Goal: Use online tool/utility

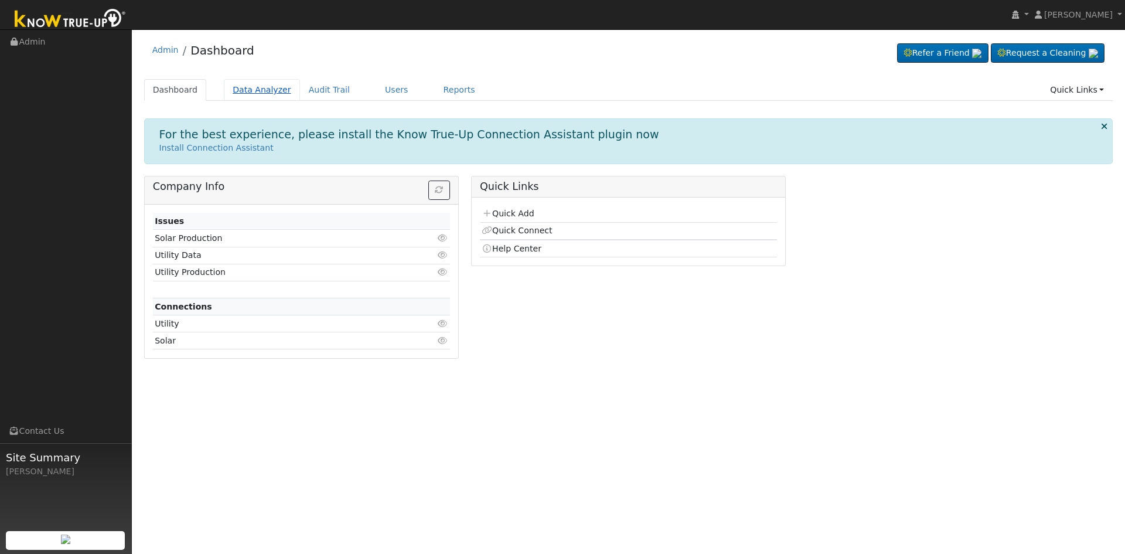
click at [251, 87] on link "Data Analyzer" at bounding box center [262, 90] width 76 height 22
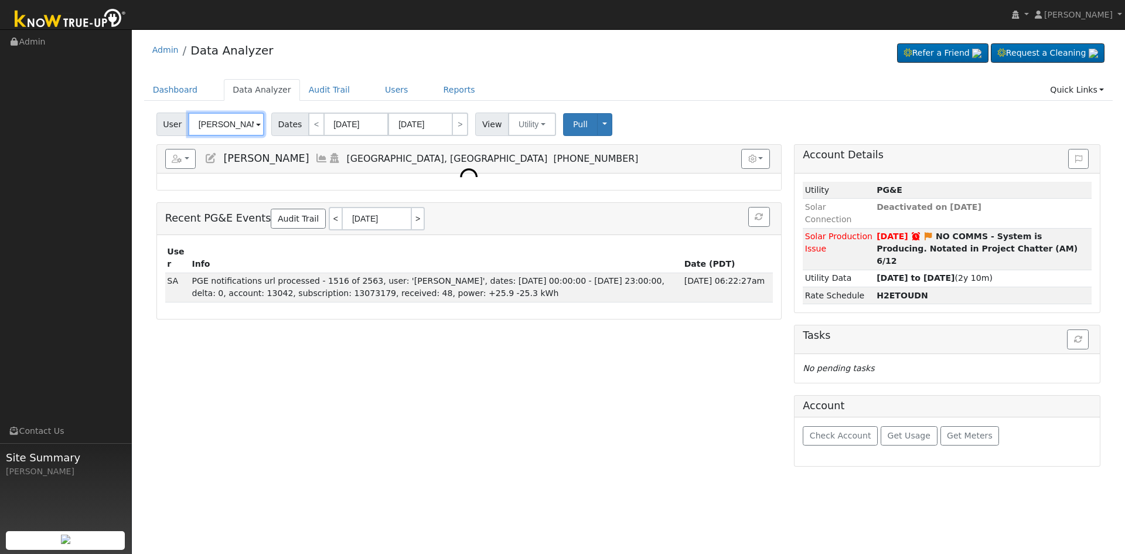
click at [241, 127] on input "[PERSON_NAME]" at bounding box center [226, 123] width 76 height 23
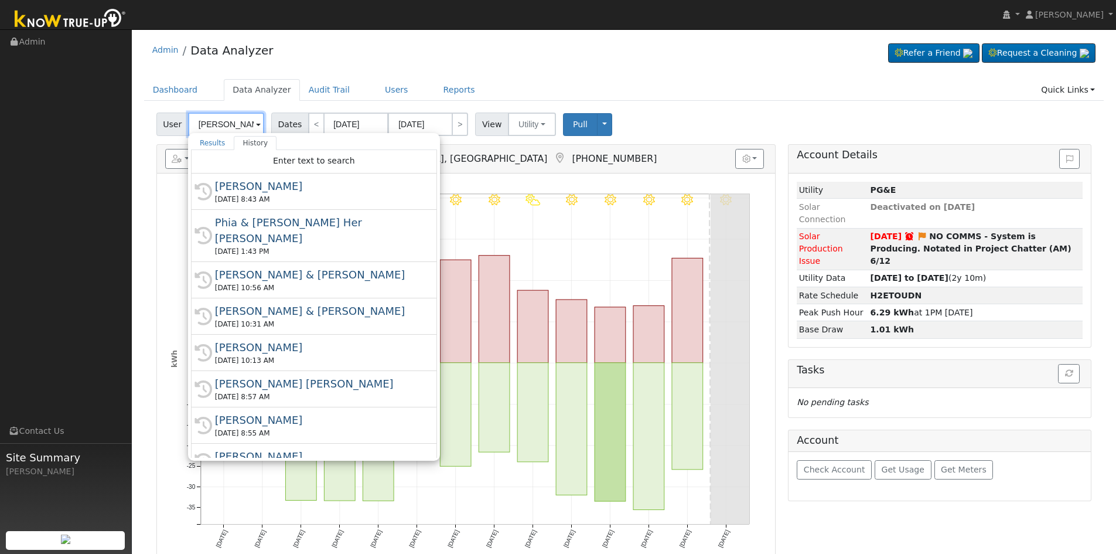
click at [237, 127] on input "Kevin Lay" at bounding box center [226, 123] width 76 height 23
drag, startPoint x: 237, startPoint y: 127, endPoint x: 222, endPoint y: 127, distance: 15.2
click at [222, 127] on input "Kevin Lay" at bounding box center [226, 123] width 76 height 23
click at [222, 125] on input "Kevin Lay" at bounding box center [226, 123] width 76 height 23
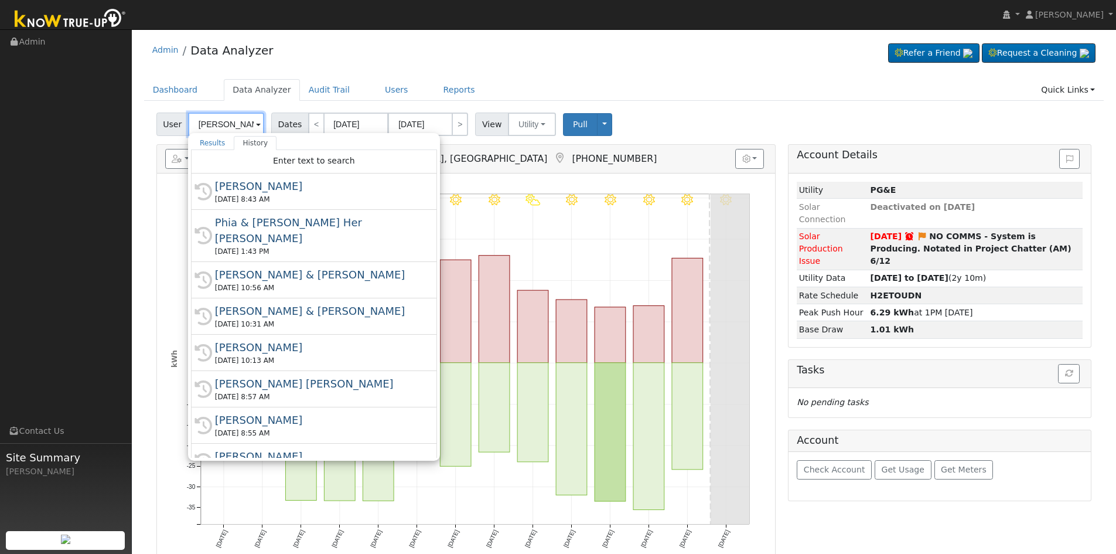
click at [222, 125] on input "Kevin Lay" at bounding box center [226, 123] width 76 height 23
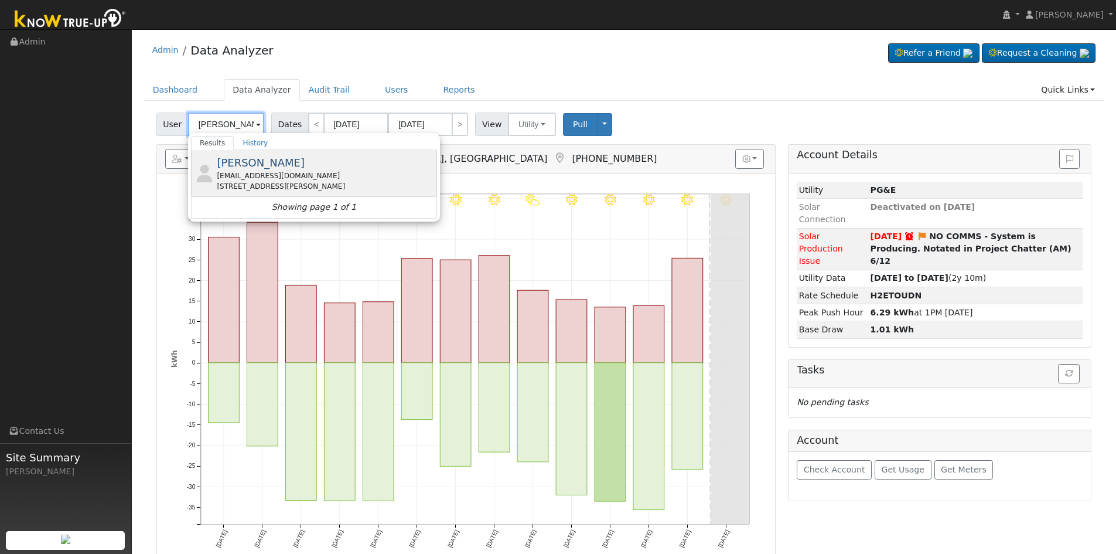
type input "Martin Lugo"
click at [272, 169] on div "Martin Lugo martinypita@gmail.com 619 Shannon Avenue, Madera, CA 93637" at bounding box center [325, 173] width 217 height 37
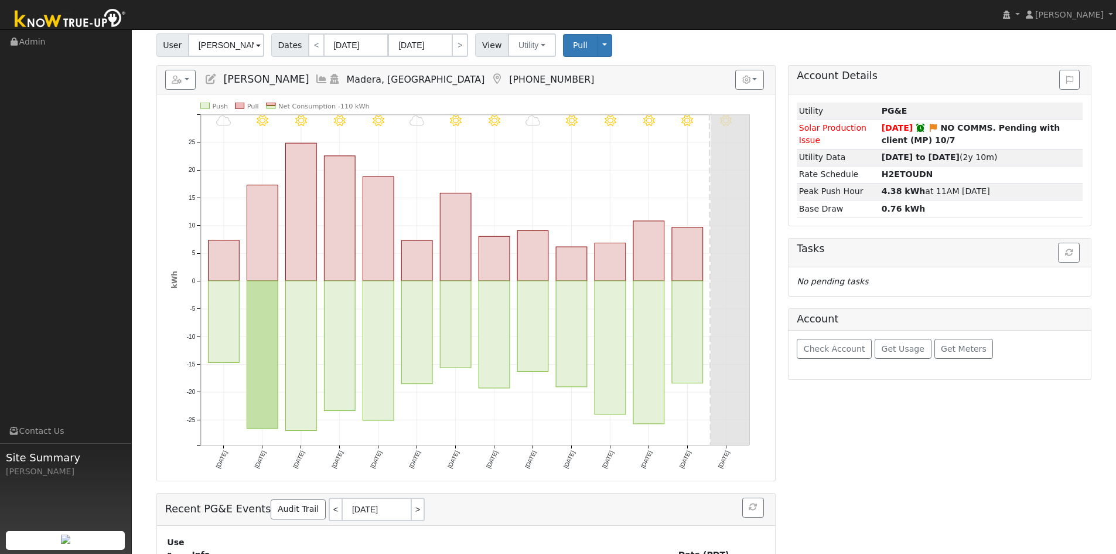
scroll to position [59, 0]
